Goal: Task Accomplishment & Management: Complete application form

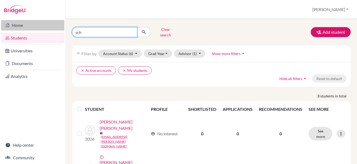
drag, startPoint x: 93, startPoint y: 33, endPoint x: 57, endPoint y: 30, distance: 36.1
click at [57, 30] on div "Home Students Universities Documents Analytics Help center Community Students o…" at bounding box center [178, 82] width 357 height 164
type input "[PERSON_NAME]"
click button "submit" at bounding box center [144, 32] width 14 height 10
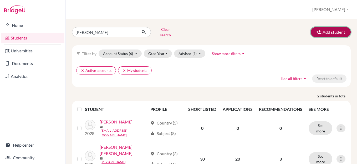
click at [327, 32] on button "Add student" at bounding box center [331, 32] width 40 height 10
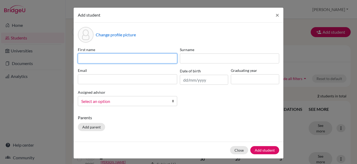
click at [124, 58] on input at bounding box center [127, 58] width 99 height 10
type input "[PERSON_NAME] [PERSON_NAME]"
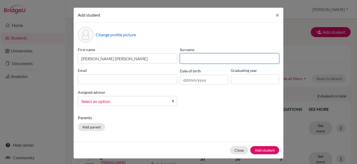
click at [198, 59] on input at bounding box center [229, 58] width 99 height 10
type input "[PERSON_NAME]"
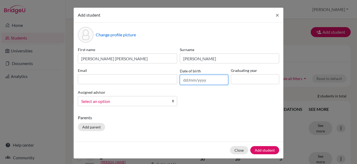
click at [204, 80] on input "text" at bounding box center [204, 80] width 48 height 10
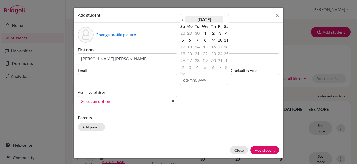
click at [207, 18] on th "[DATE]" at bounding box center [204, 19] width 38 height 7
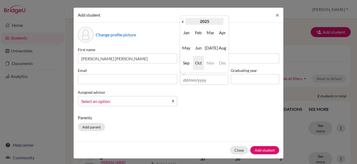
click at [201, 21] on th "2025" at bounding box center [204, 21] width 38 height 7
click at [183, 22] on th "«" at bounding box center [182, 21] width 5 height 7
click at [198, 60] on span "2008" at bounding box center [198, 63] width 11 height 14
click at [185, 63] on span "Sep" at bounding box center [186, 63] width 11 height 14
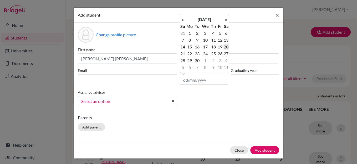
click at [226, 46] on td "20" at bounding box center [225, 46] width 5 height 7
type input "[DATE]"
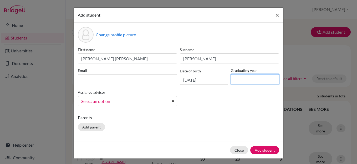
click at [247, 81] on input at bounding box center [255, 79] width 48 height 10
type input "2027"
click at [115, 104] on span "Select an option" at bounding box center [124, 101] width 86 height 7
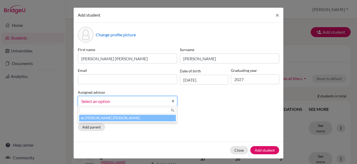
click at [109, 119] on li "de [PERSON_NAME] [PERSON_NAME]" at bounding box center [127, 118] width 97 height 7
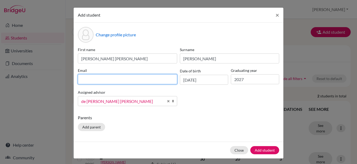
click at [113, 79] on input at bounding box center [127, 79] width 99 height 10
paste input "[EMAIL_ADDRESS][DOMAIN_NAME]"
type input "[EMAIL_ADDRESS][DOMAIN_NAME]"
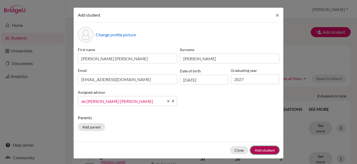
click at [270, 149] on button "Add student" at bounding box center [264, 150] width 29 height 8
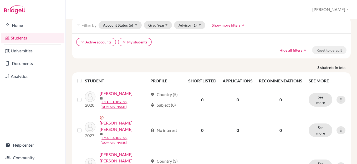
scroll to position [51, 0]
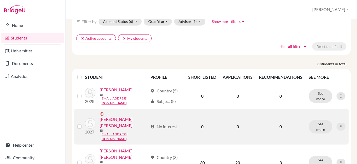
click at [127, 116] on link "[PERSON_NAME] [PERSON_NAME]" at bounding box center [124, 122] width 48 height 13
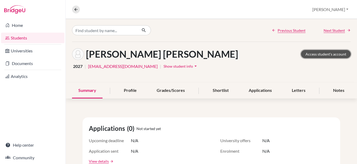
click at [323, 53] on link "Access student's account" at bounding box center [326, 54] width 50 height 8
